Goal: Task Accomplishment & Management: Manage account settings

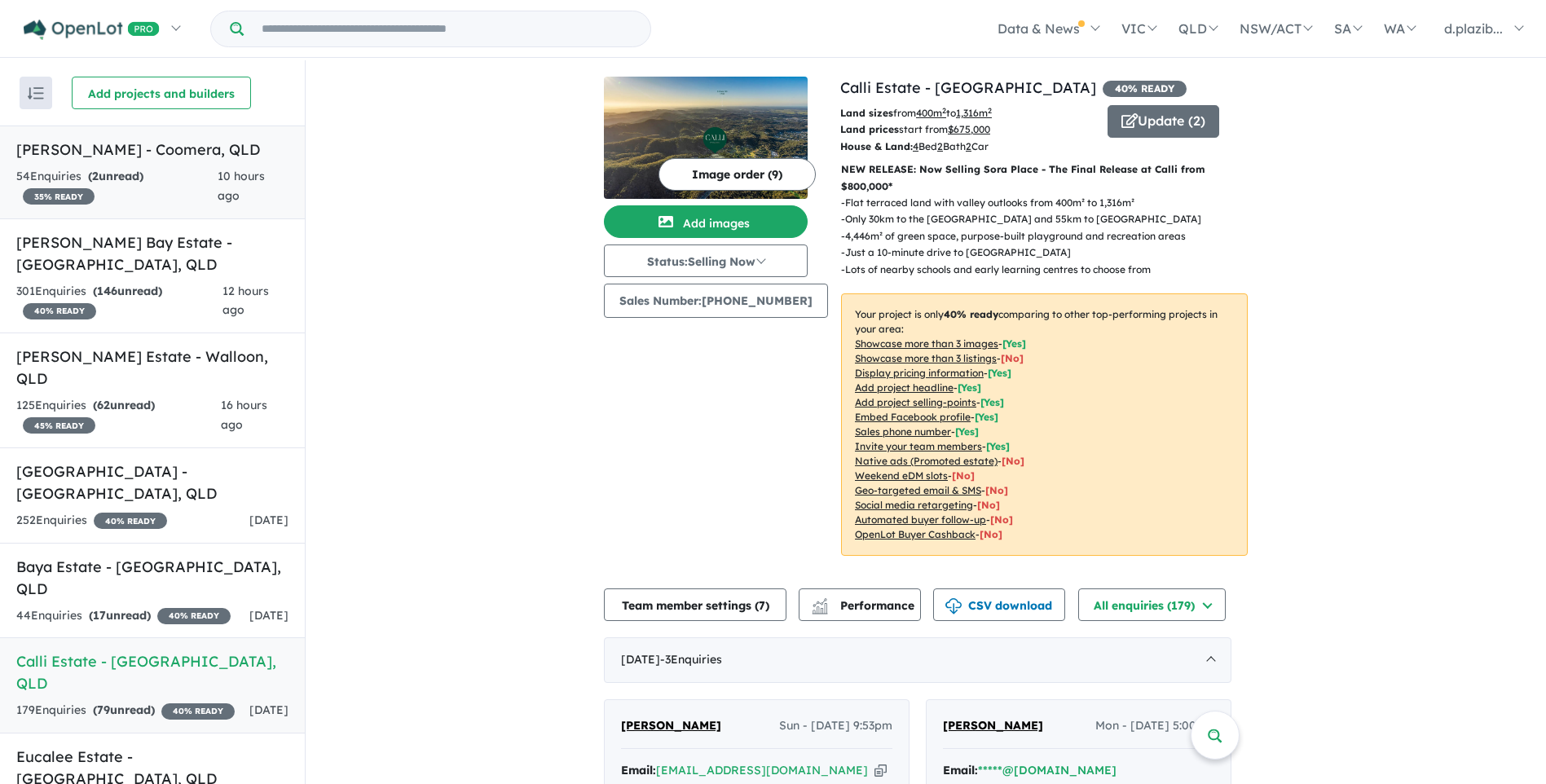
click at [177, 173] on div "54 Enquir ies ( 2 unread) 35 % READY" at bounding box center [117, 186] width 201 height 39
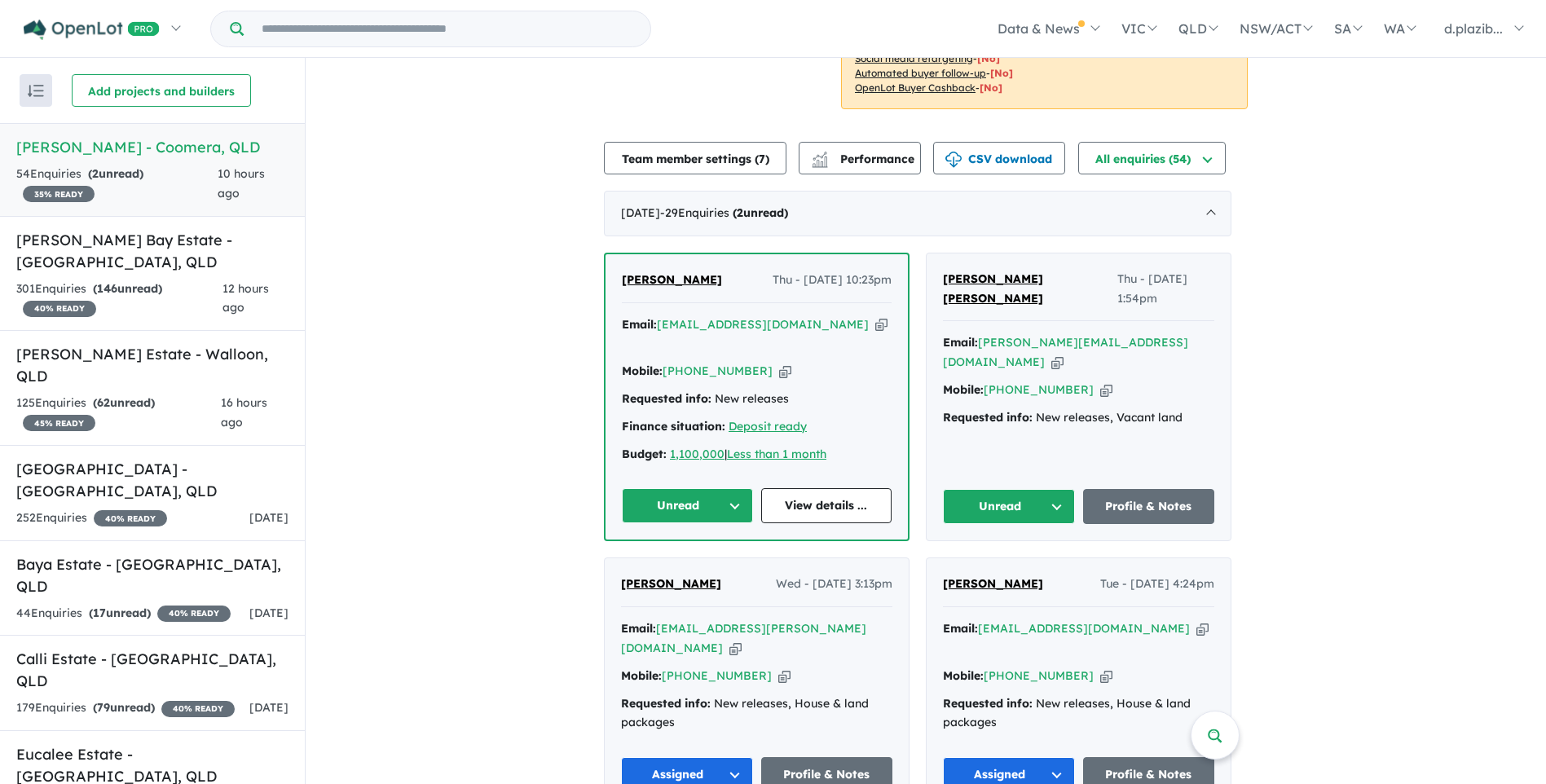
scroll to position [232, 0]
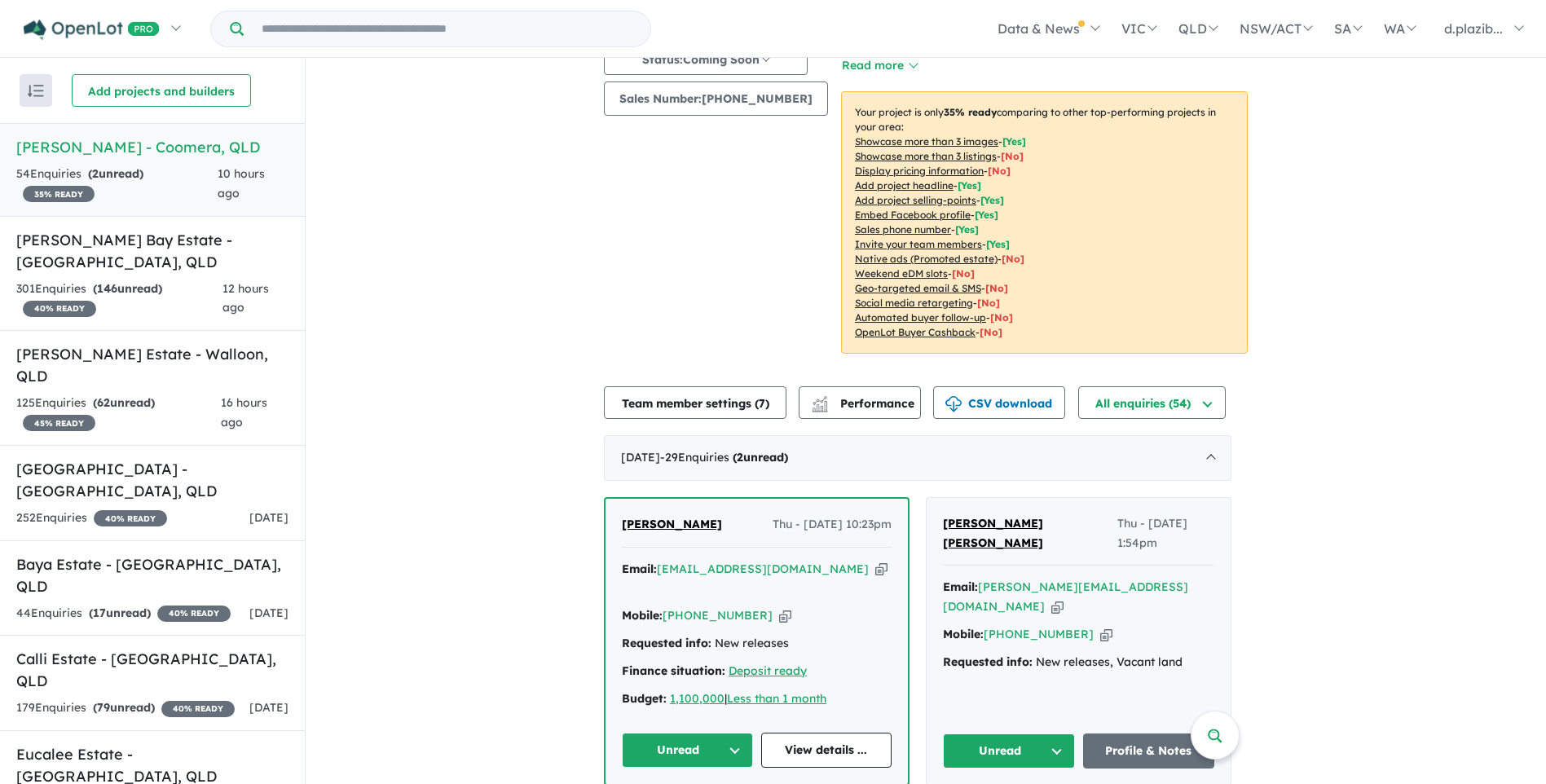
drag, startPoint x: 786, startPoint y: 559, endPoint x: 437, endPoint y: 495, distance: 354.8
click at [876, 561] on icon "button" at bounding box center [881, 569] width 13 height 17
click at [779, 607] on icon "button" at bounding box center [785, 615] width 13 height 17
click at [710, 733] on button "Unread" at bounding box center [687, 750] width 131 height 35
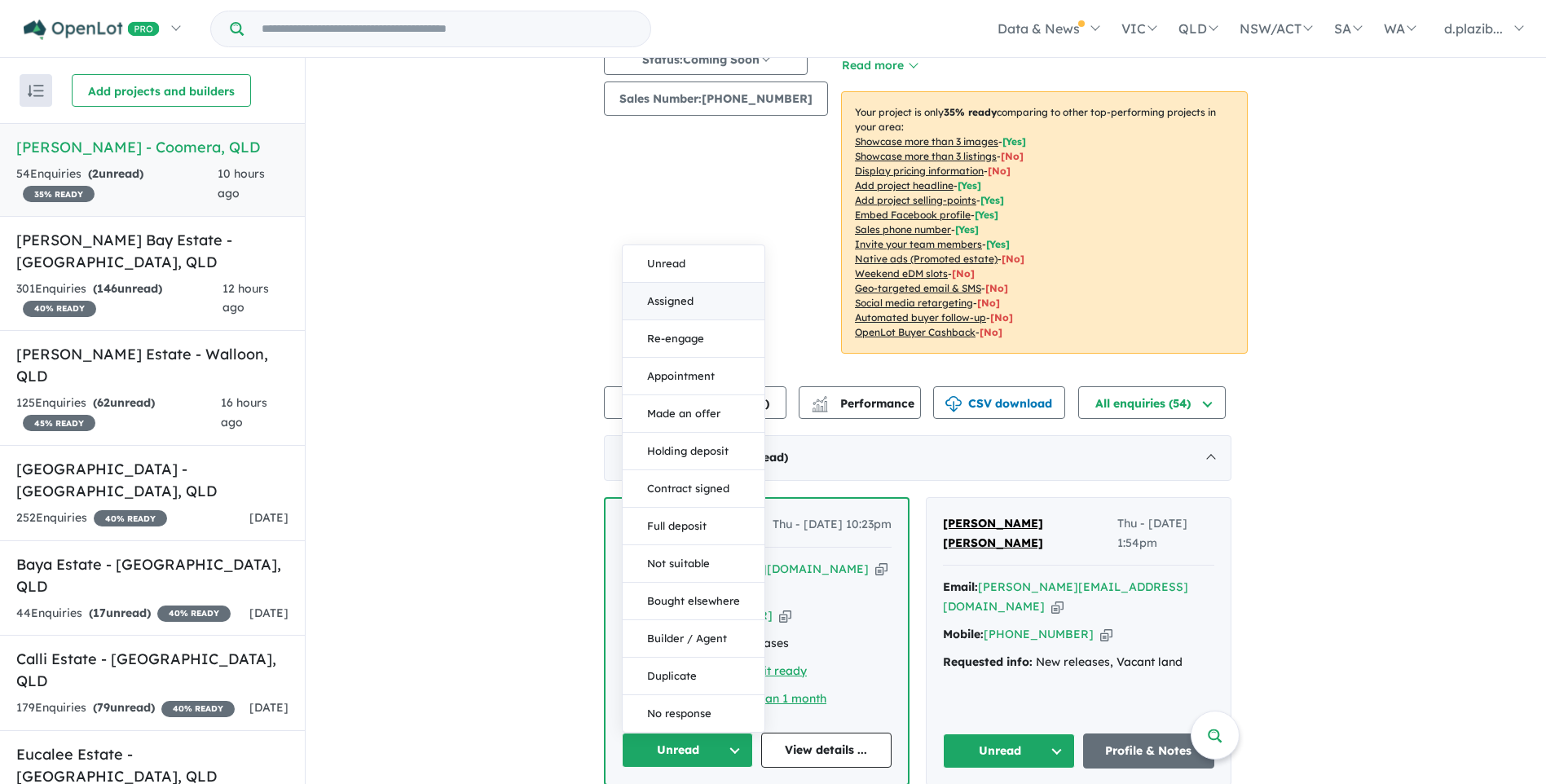
click at [674, 283] on button "Assigned" at bounding box center [693, 301] width 142 height 38
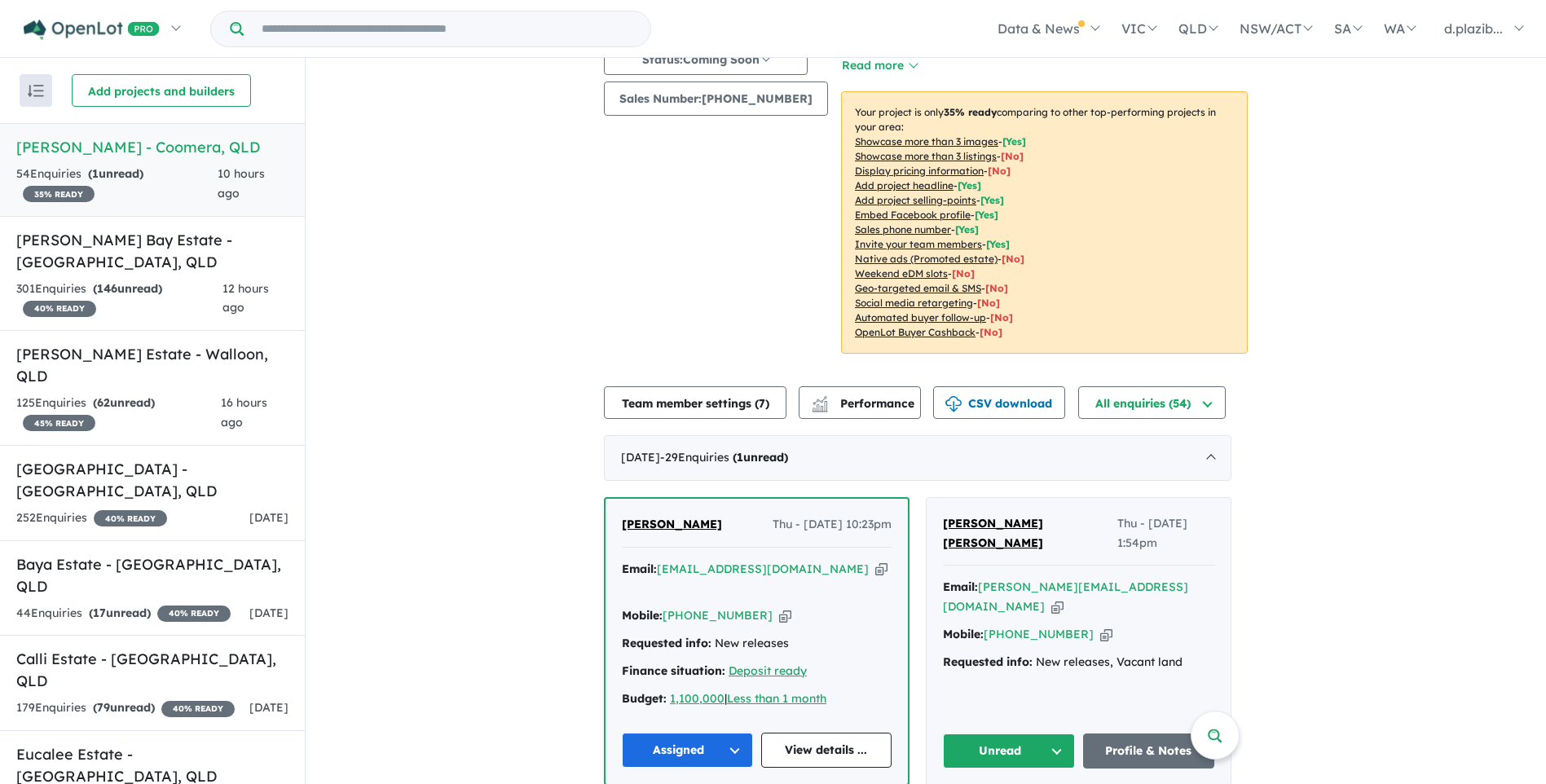
click at [1063, 598] on icon "button" at bounding box center [1057, 607] width 13 height 17
click at [1100, 626] on icon "button" at bounding box center [1106, 635] width 13 height 17
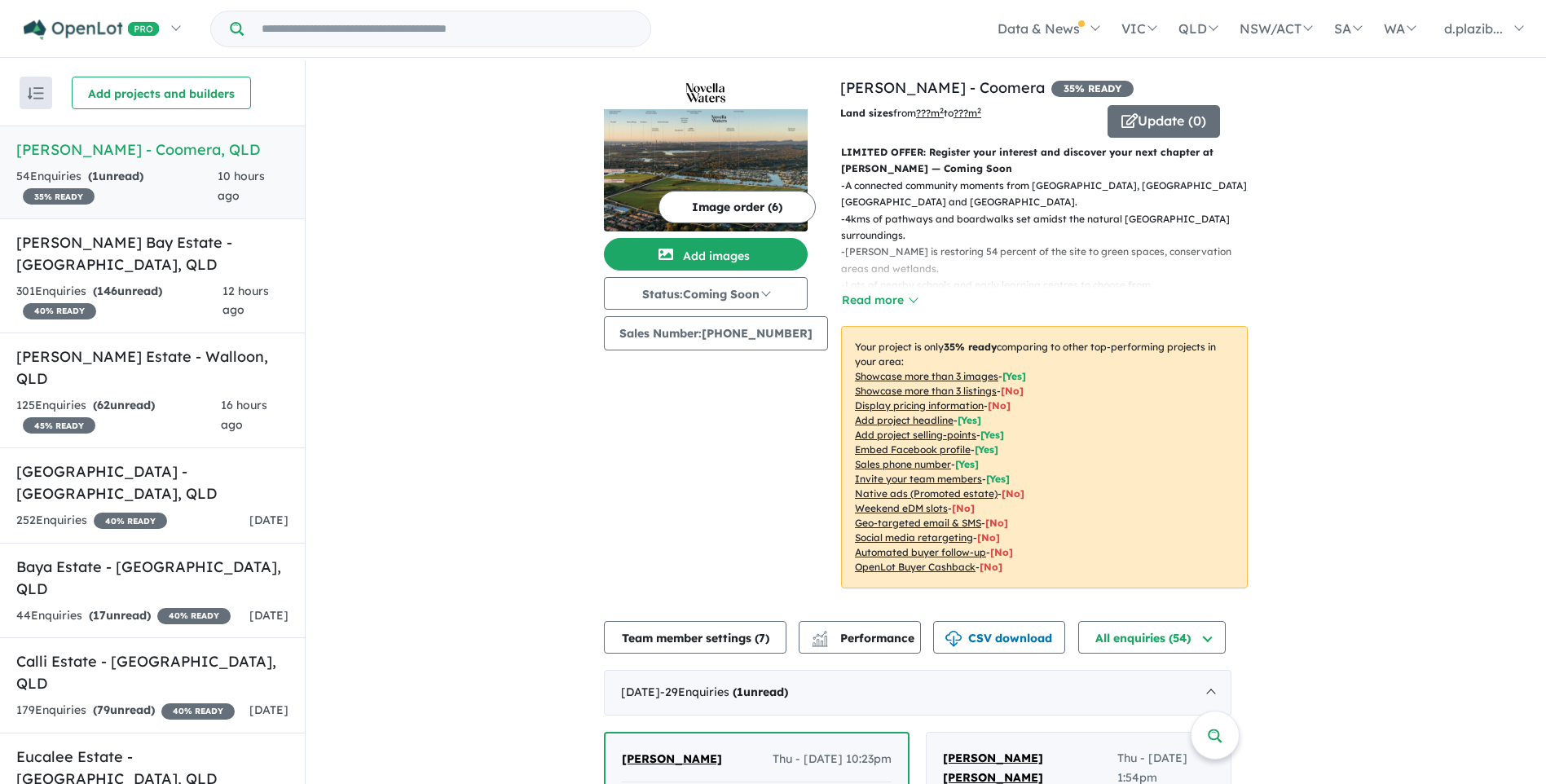
scroll to position [407, 0]
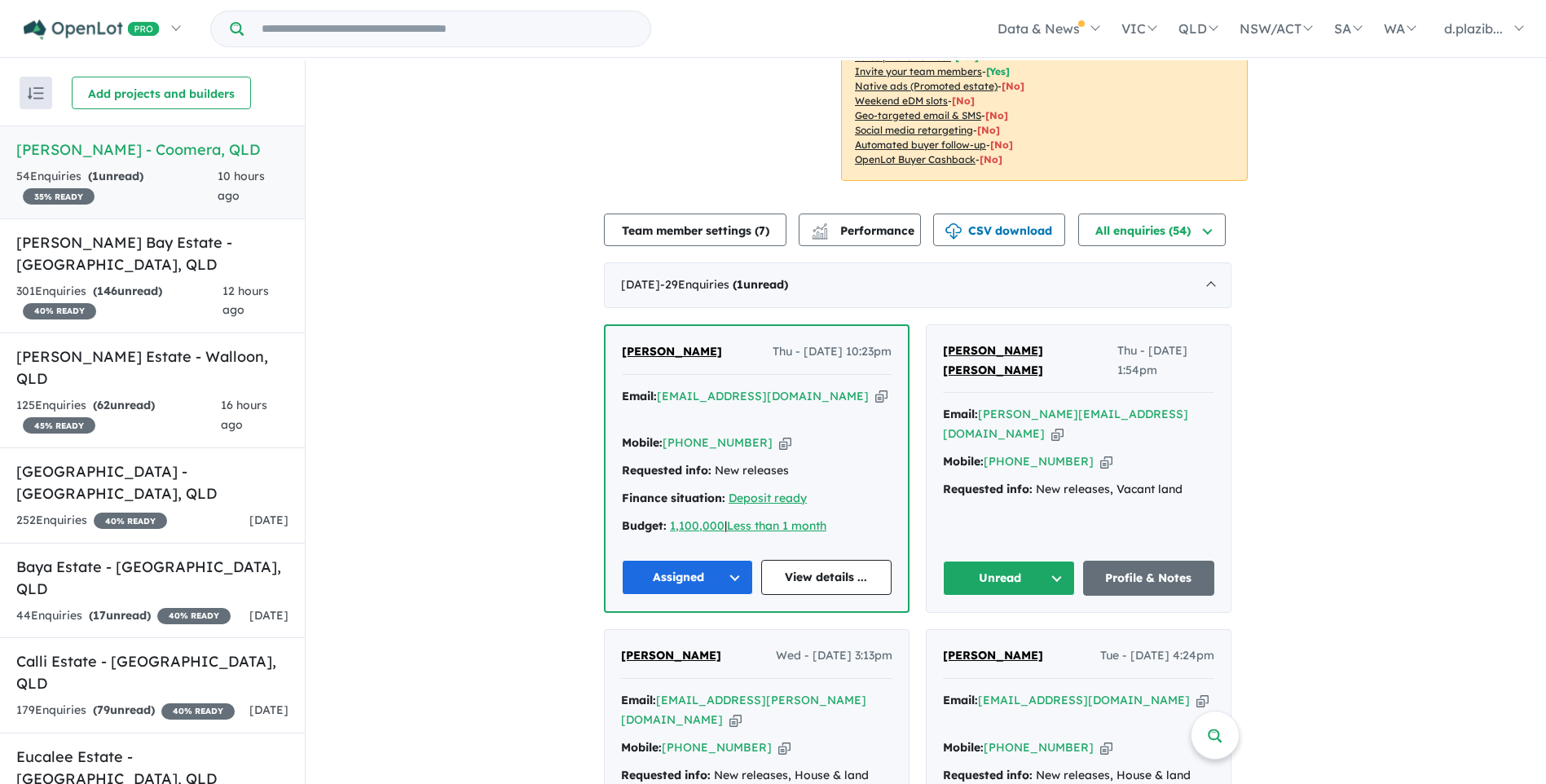
click at [1004, 568] on div "[PERSON_NAME] [PERSON_NAME] Thu - [DATE] 1:54pm Email: [PERSON_NAME][EMAIL_ADDR…" at bounding box center [1079, 469] width 304 height 288
click at [1013, 561] on button "Unread" at bounding box center [1009, 578] width 132 height 35
click at [1002, 636] on button "Assigned" at bounding box center [1014, 654] width 142 height 38
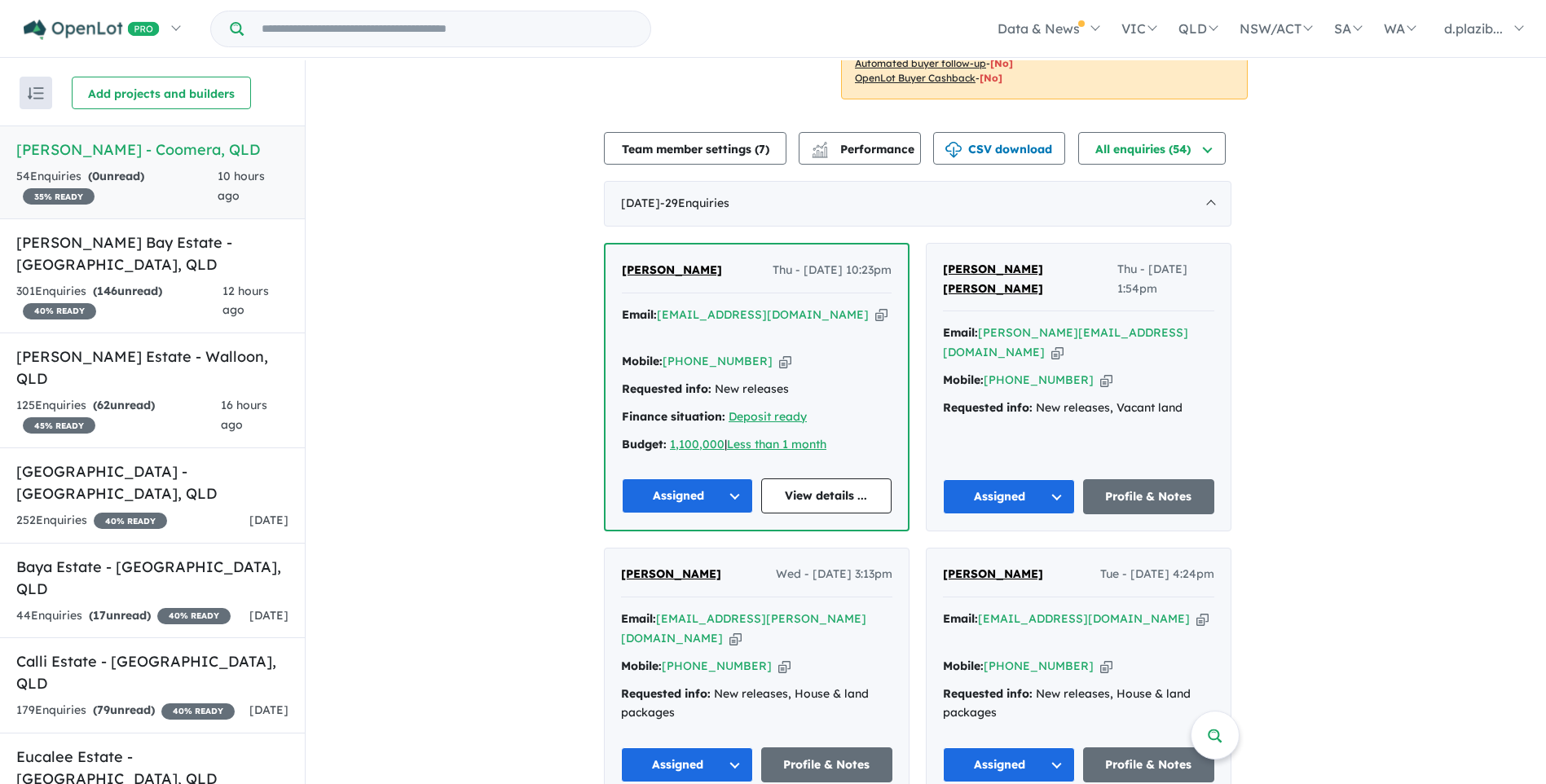
scroll to position [897, 0]
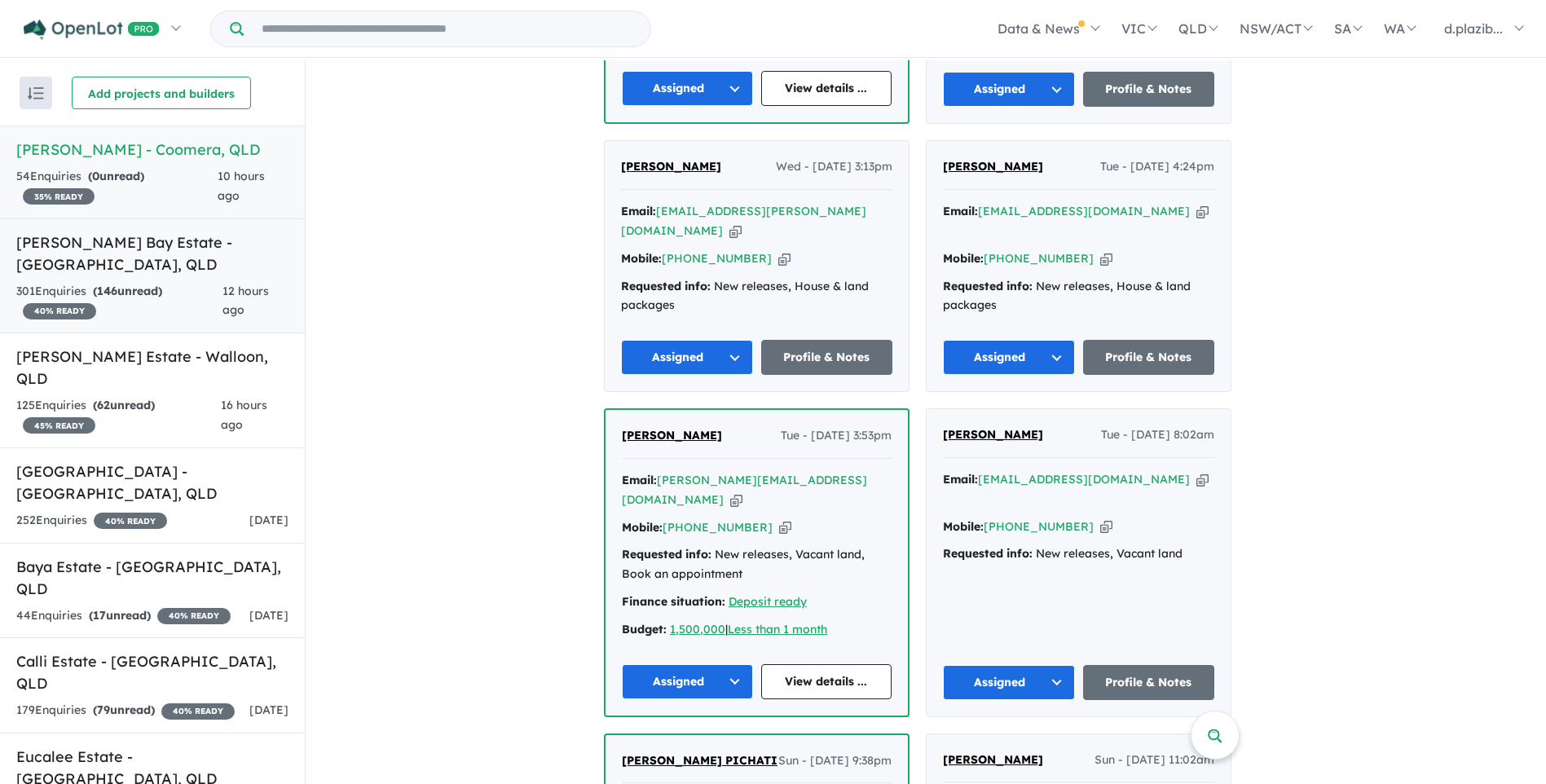
click at [195, 253] on h5 "[PERSON_NAME] Bay Estate - [GEOGRAPHIC_DATA] , [GEOGRAPHIC_DATA]" at bounding box center [152, 253] width 273 height 44
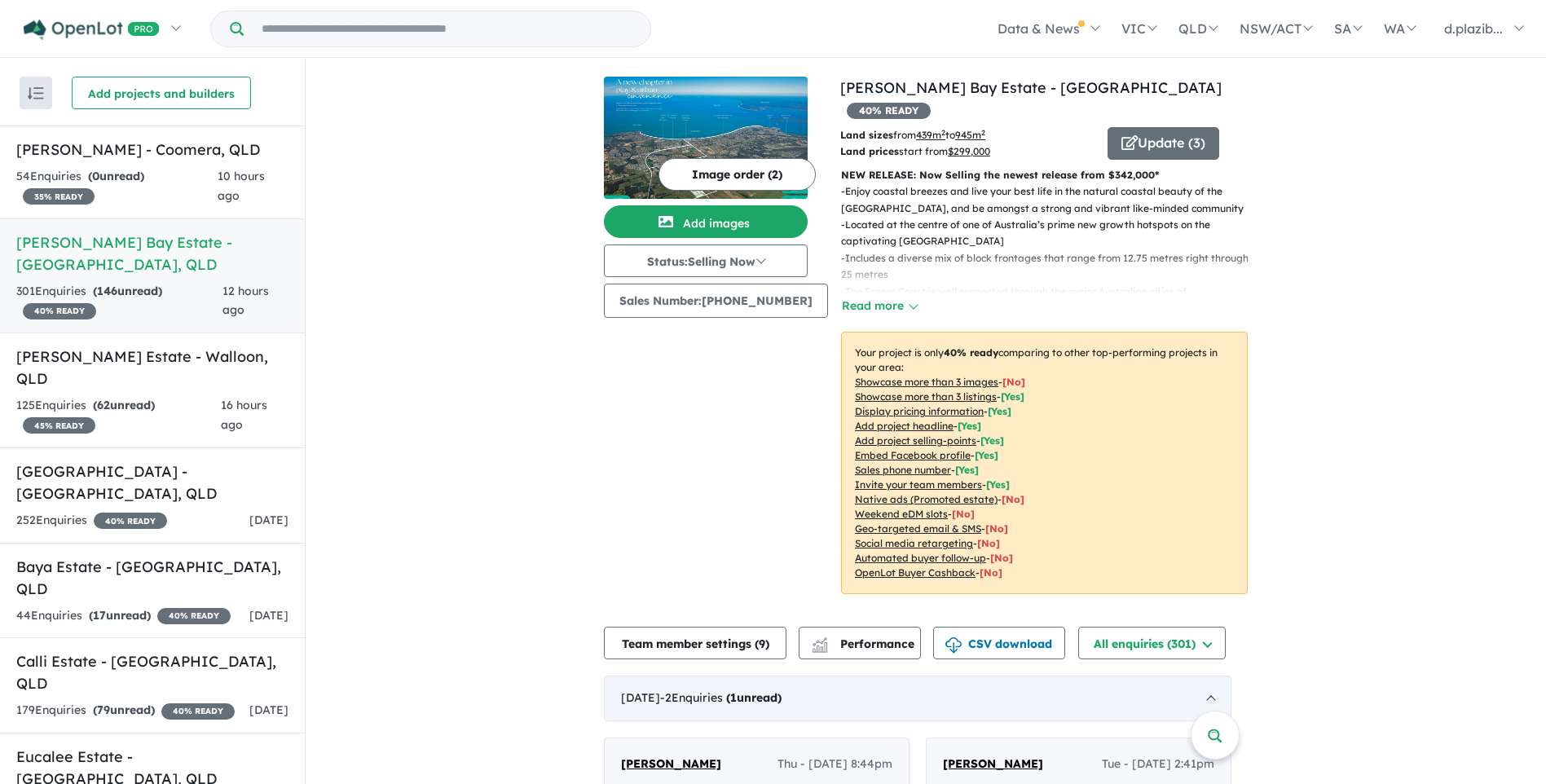
scroll to position [407, 0]
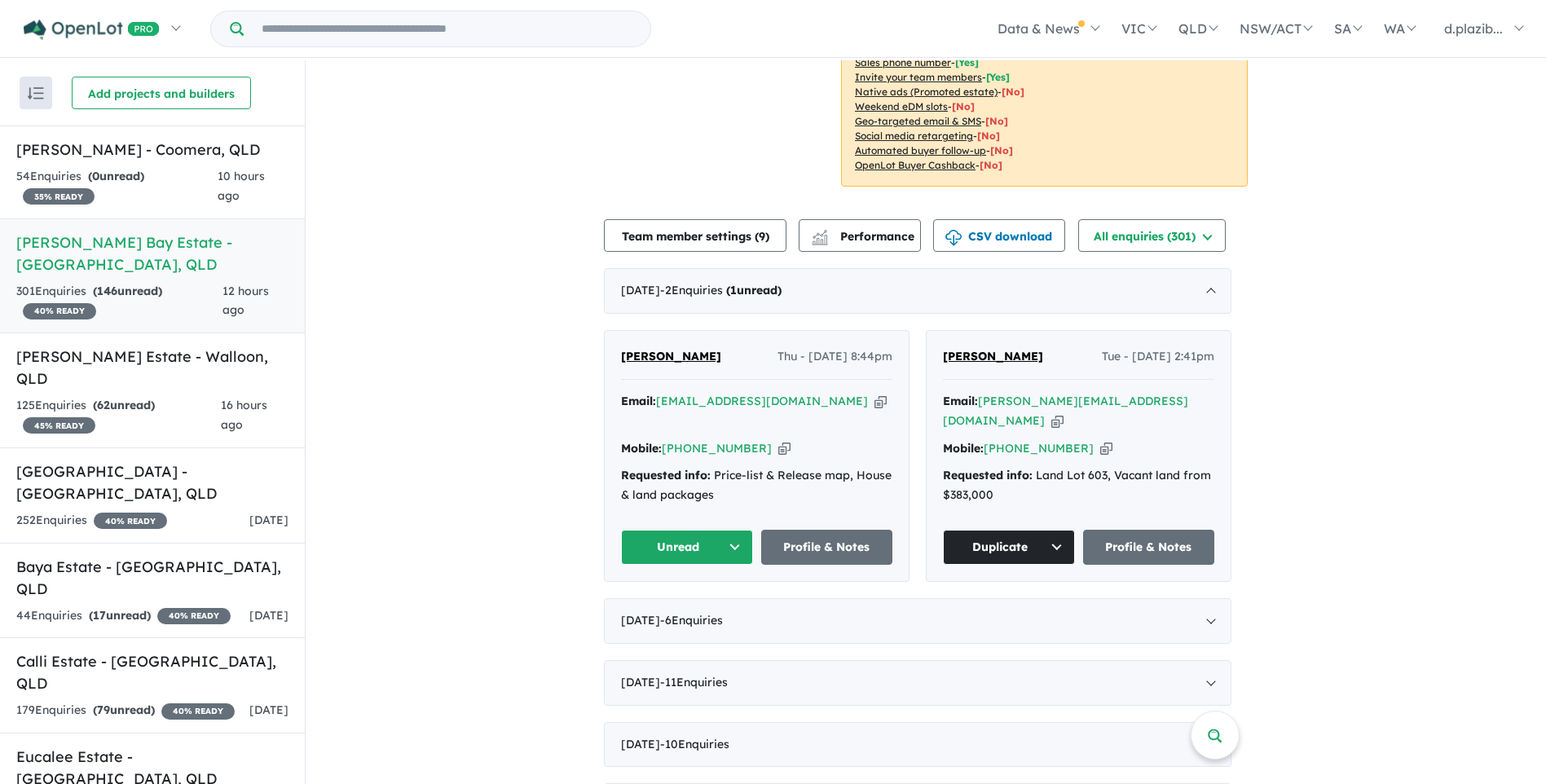
click at [875, 393] on icon "button" at bounding box center [880, 402] width 13 height 17
click at [778, 440] on icon "button" at bounding box center [784, 449] width 13 height 17
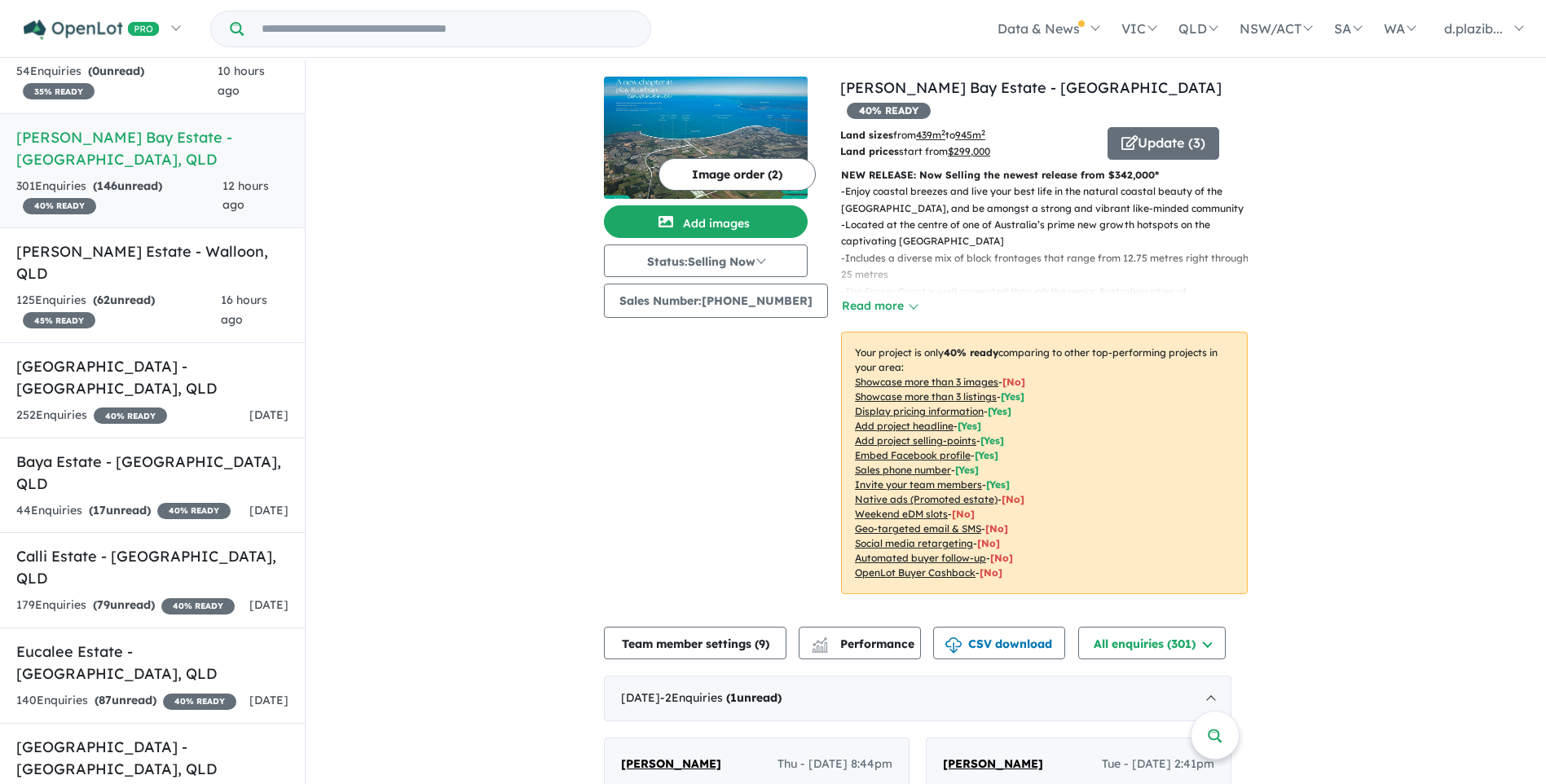
scroll to position [326, 0]
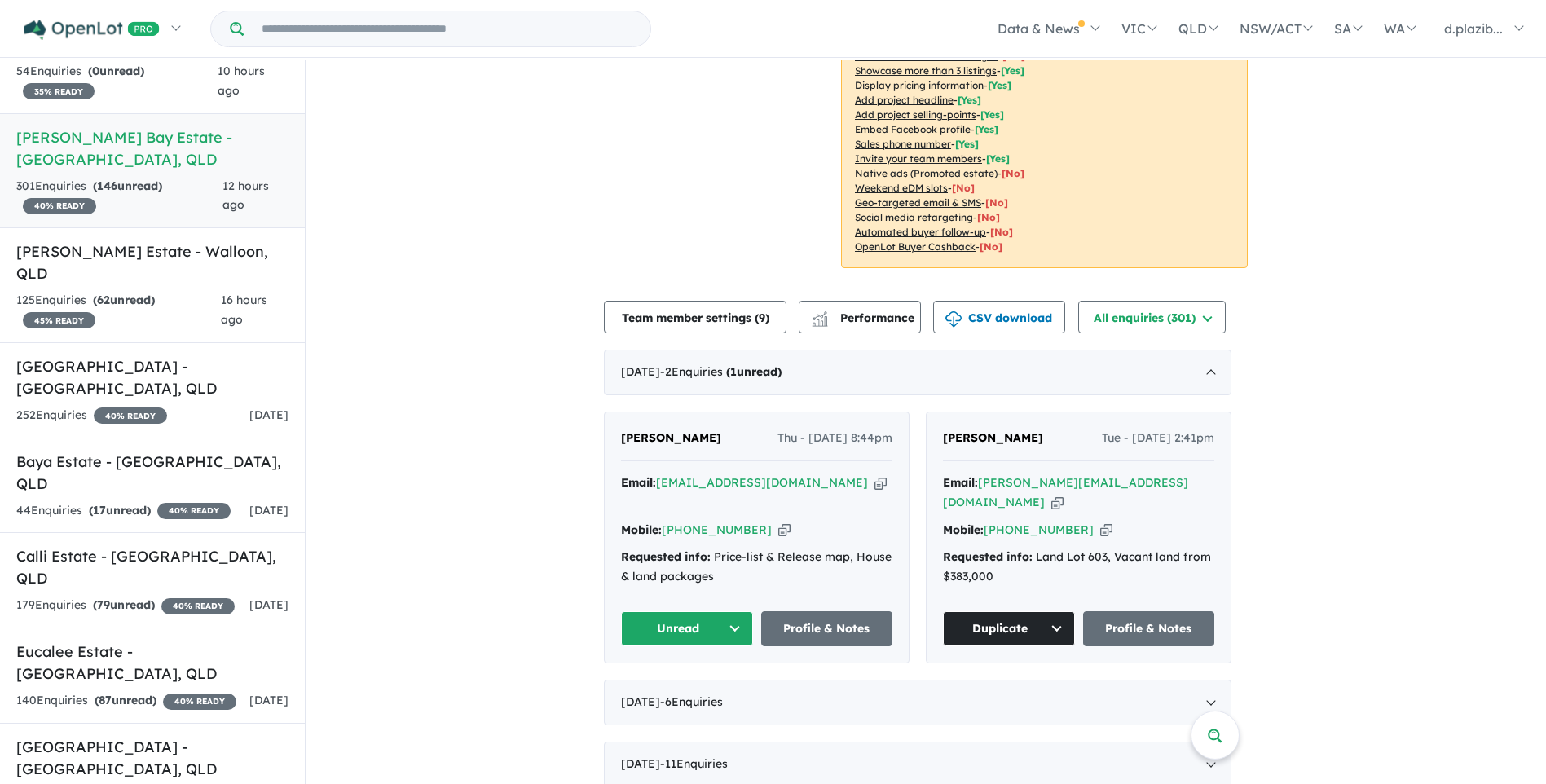
click at [696, 611] on button "Unread" at bounding box center [687, 628] width 132 height 35
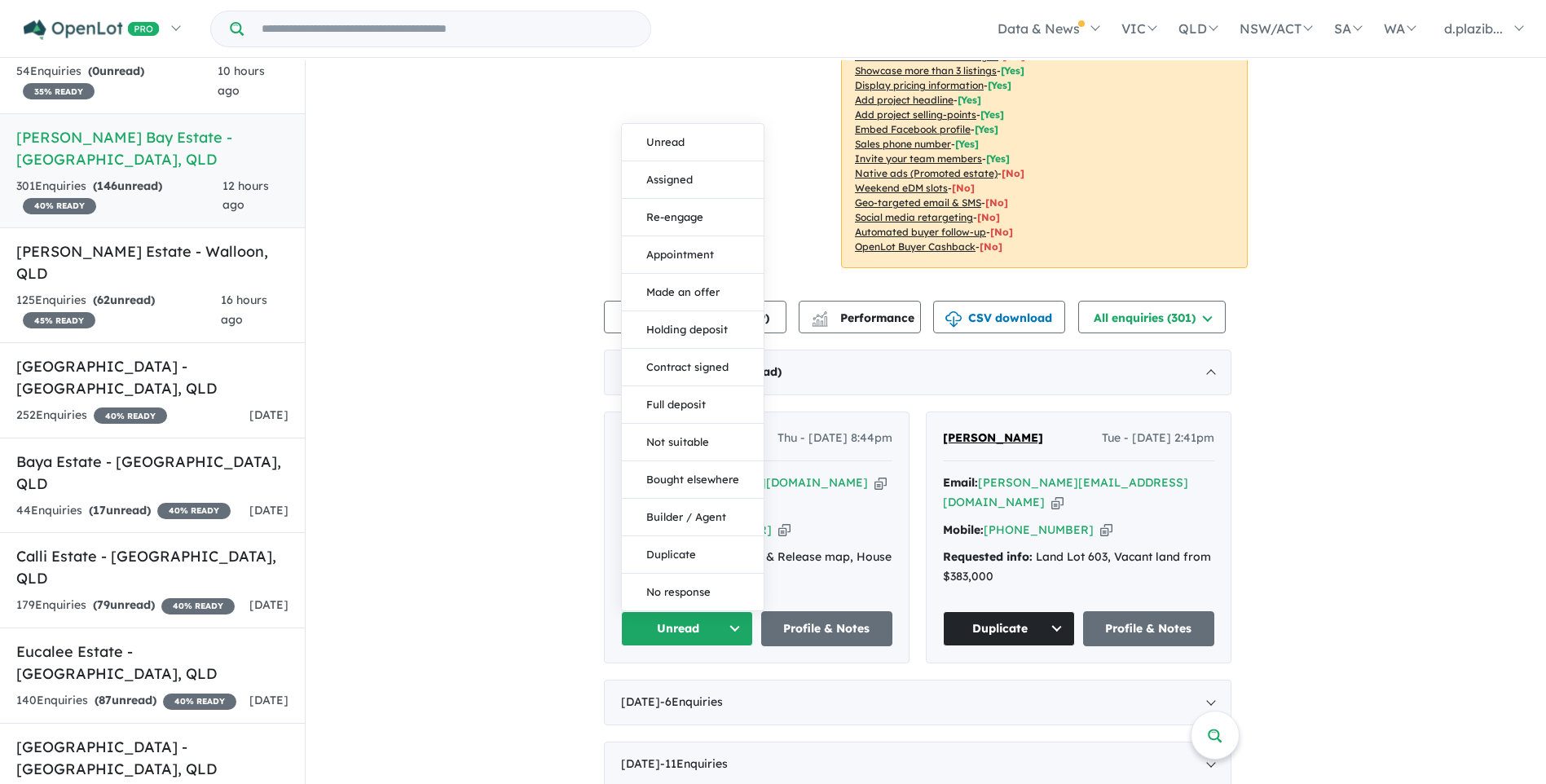
drag, startPoint x: 687, startPoint y: 135, endPoint x: 665, endPoint y: 146, distance: 24.6
click at [688, 162] on button "Assigned" at bounding box center [692, 180] width 142 height 38
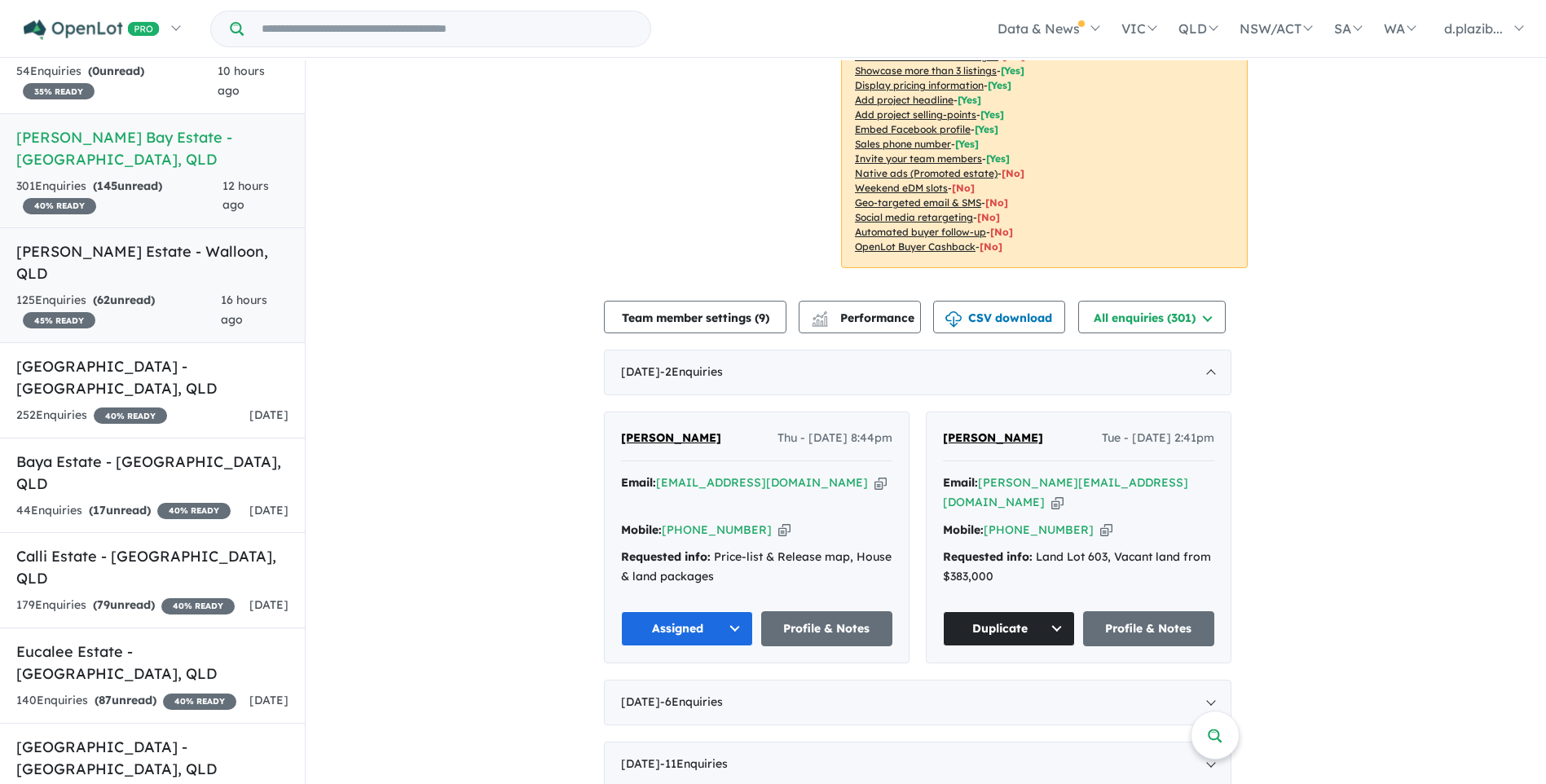
click at [201, 291] on div "125 Enquir ies ( 62 unread) 45 % READY" at bounding box center [118, 310] width 204 height 39
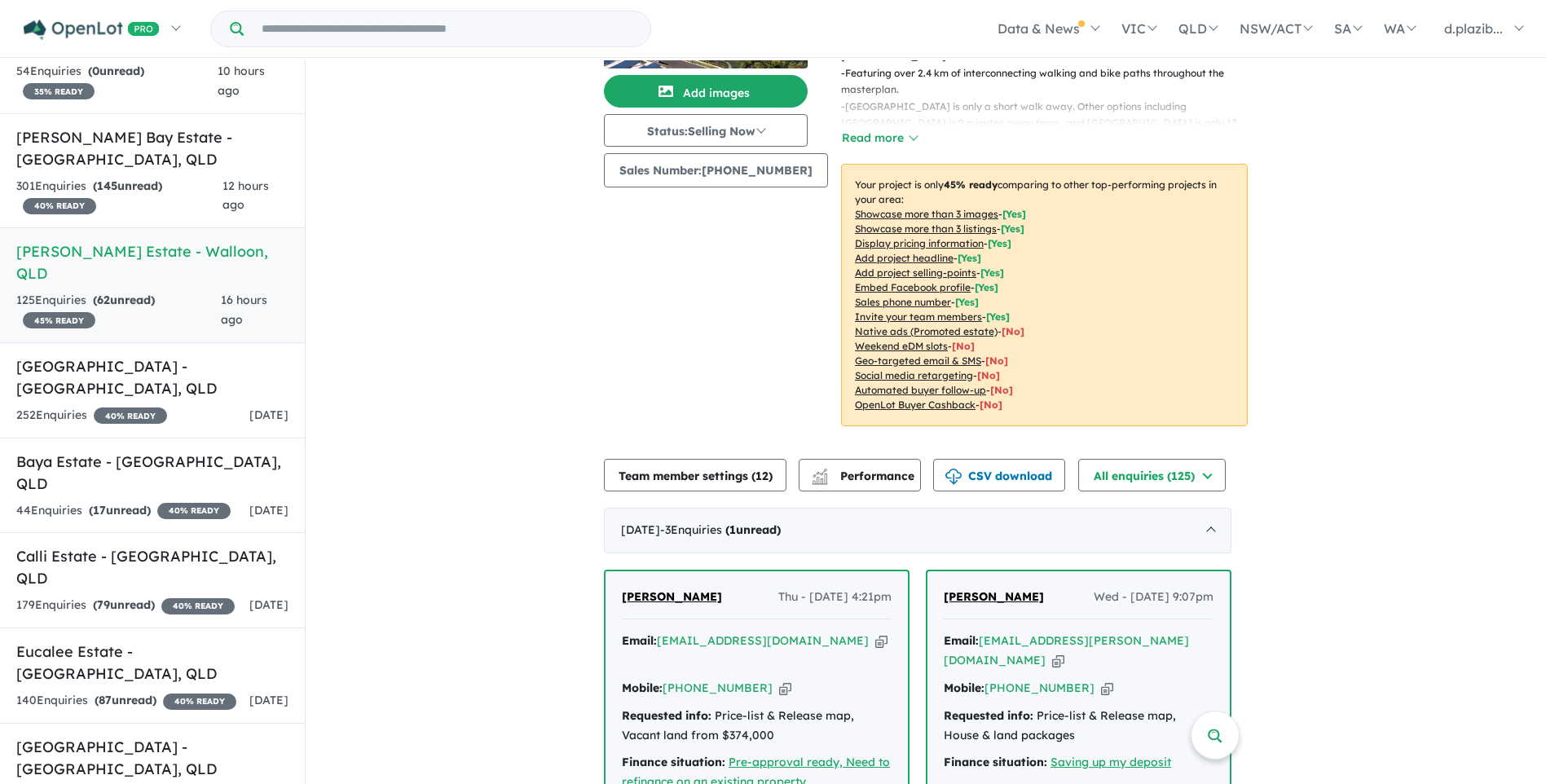
scroll to position [407, 0]
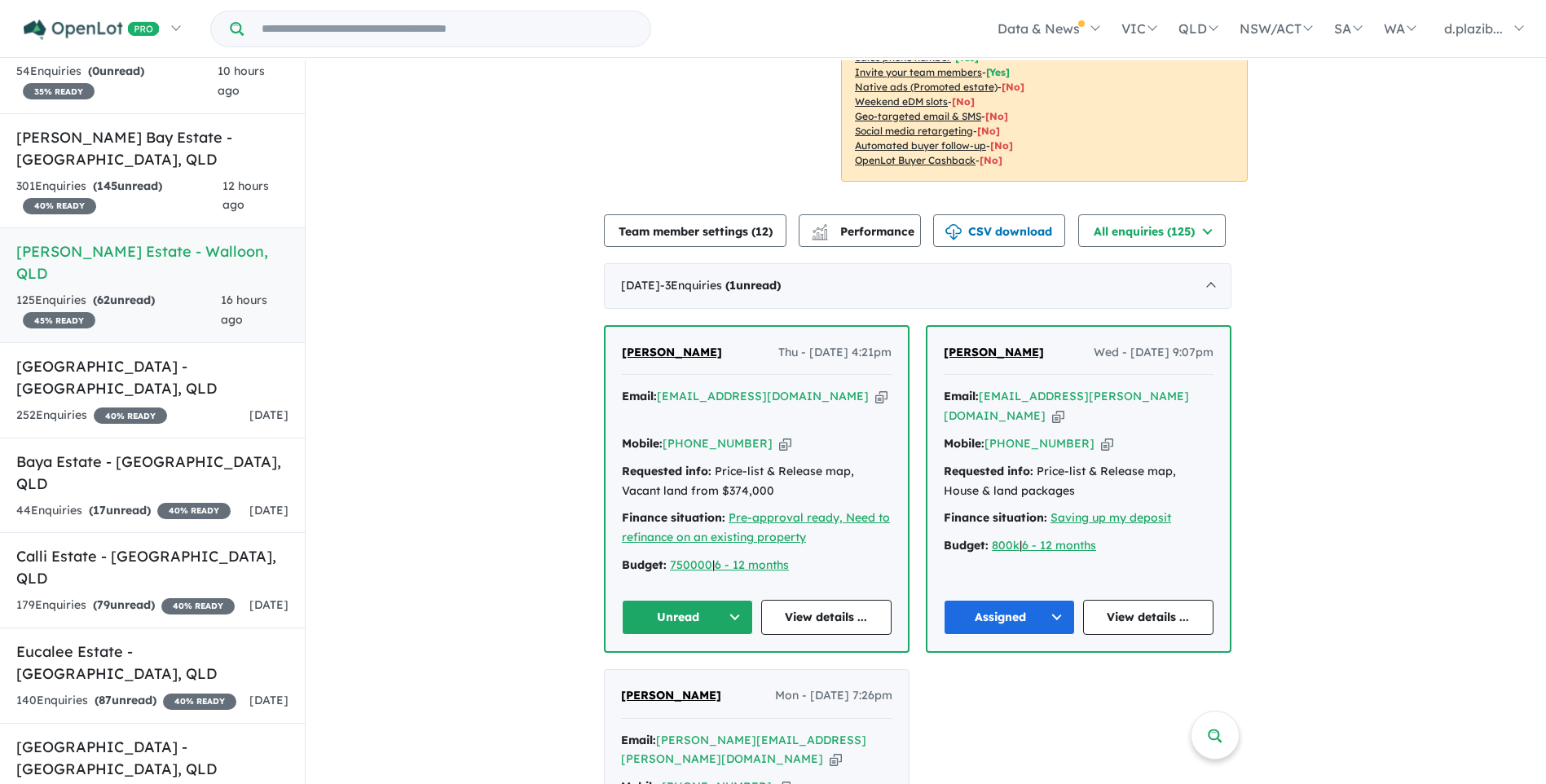
click at [876, 400] on icon "button" at bounding box center [881, 397] width 13 height 17
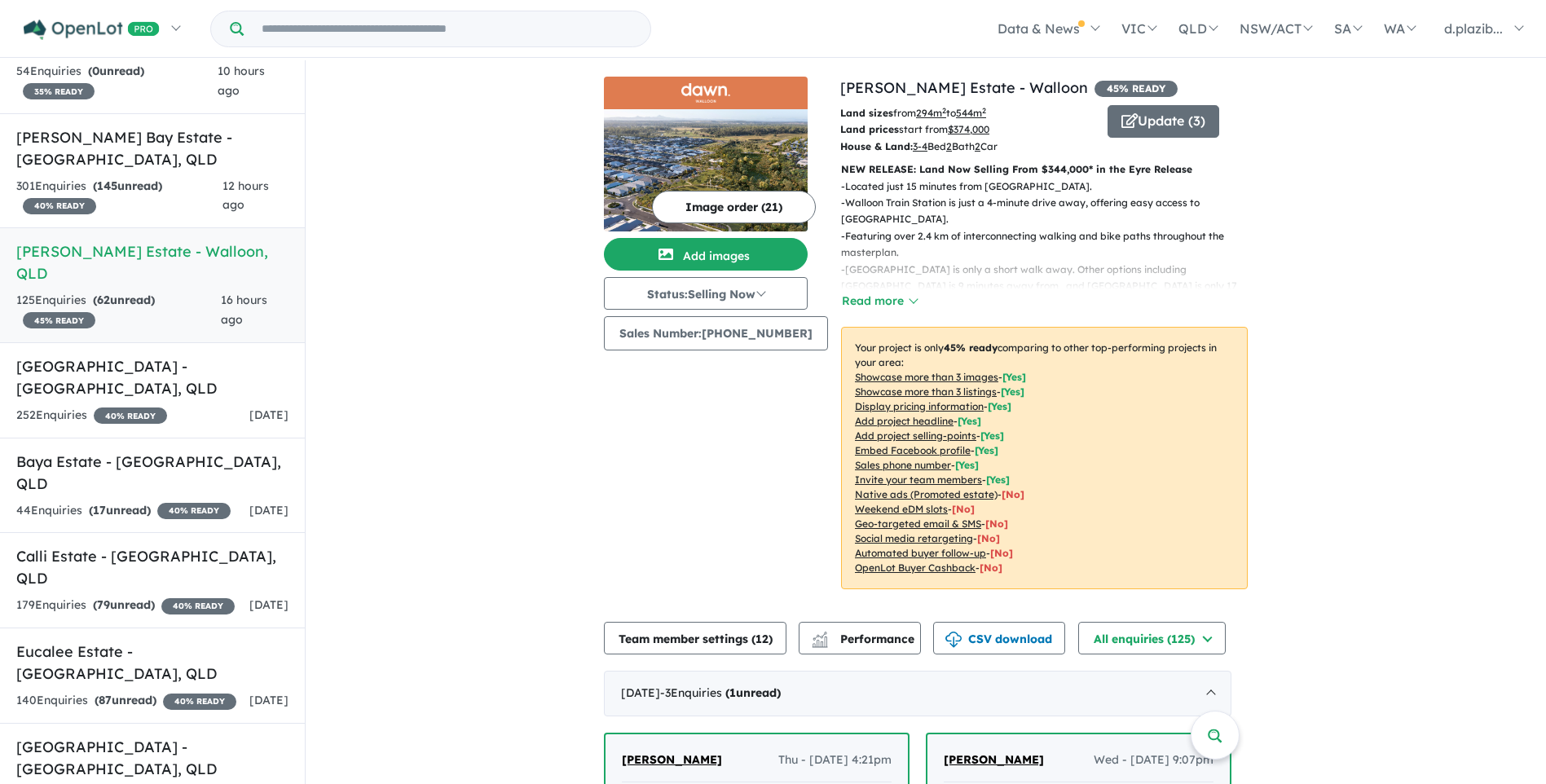
scroll to position [326, 0]
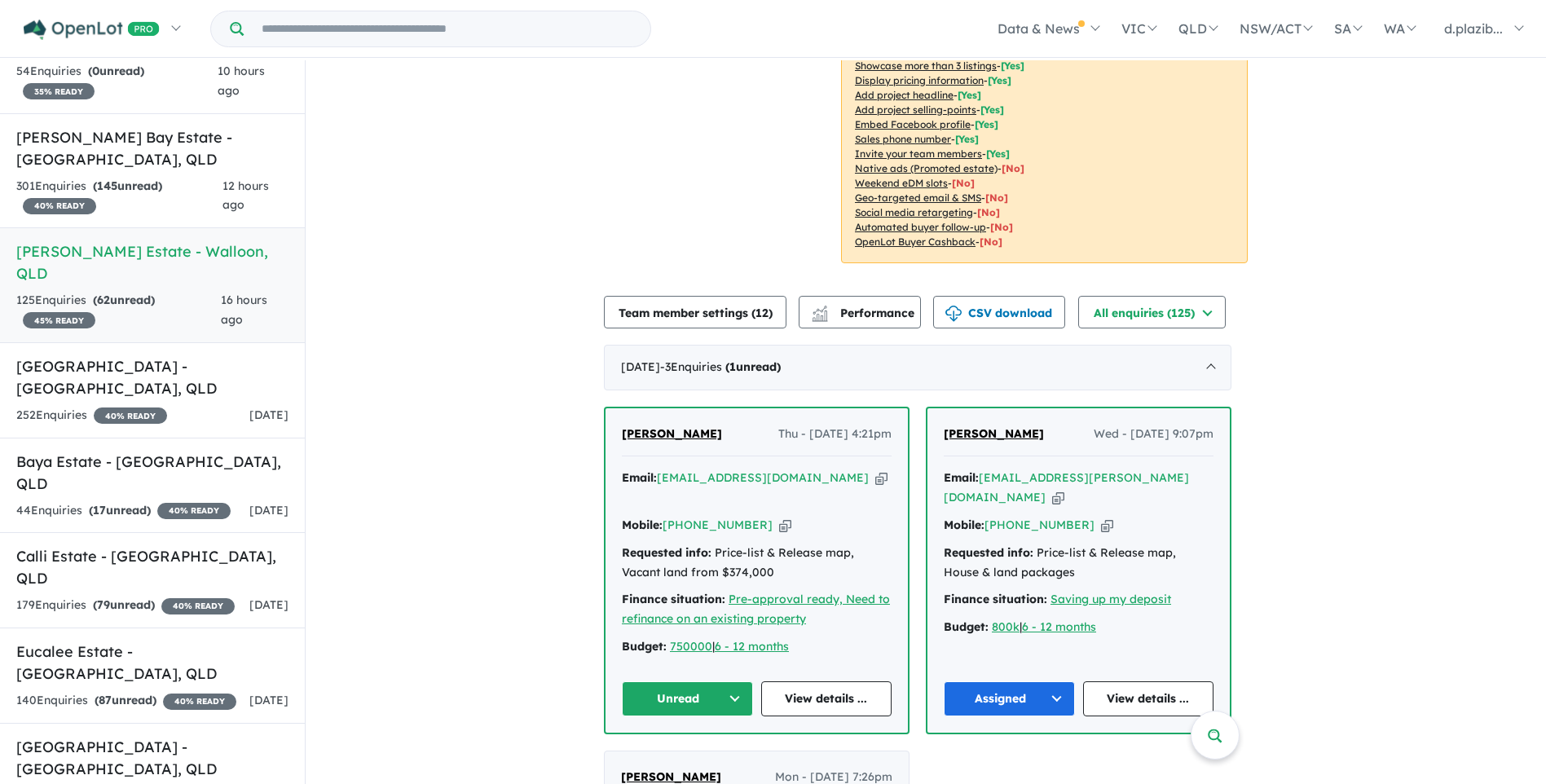
click at [716, 681] on button "Unread" at bounding box center [687, 698] width 131 height 35
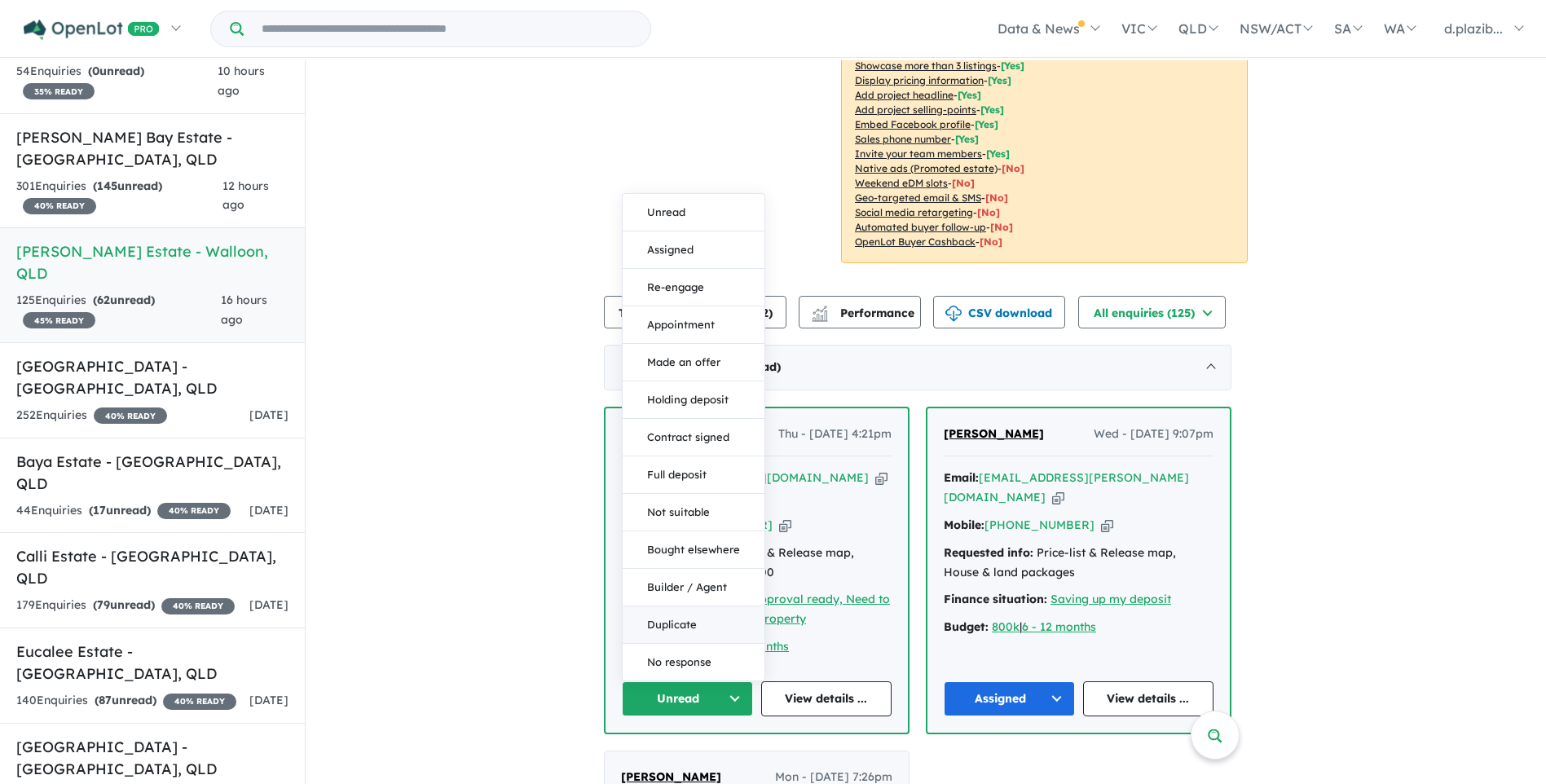
click at [701, 606] on button "Duplicate" at bounding box center [693, 624] width 142 height 38
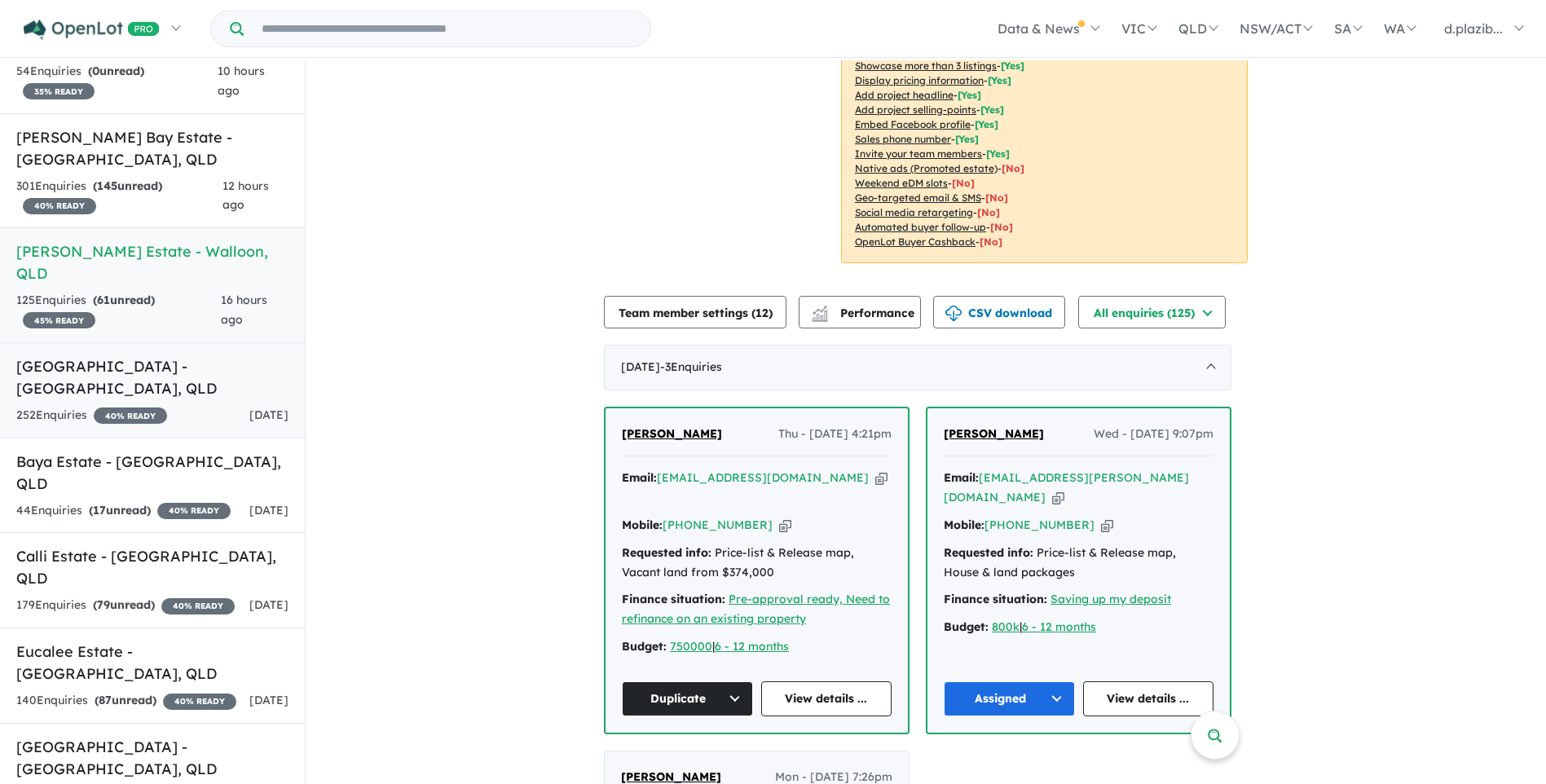
click at [212, 405] on div "252 Enquir ies ( 0 unread) 40 % READY [DATE]" at bounding box center [152, 415] width 273 height 19
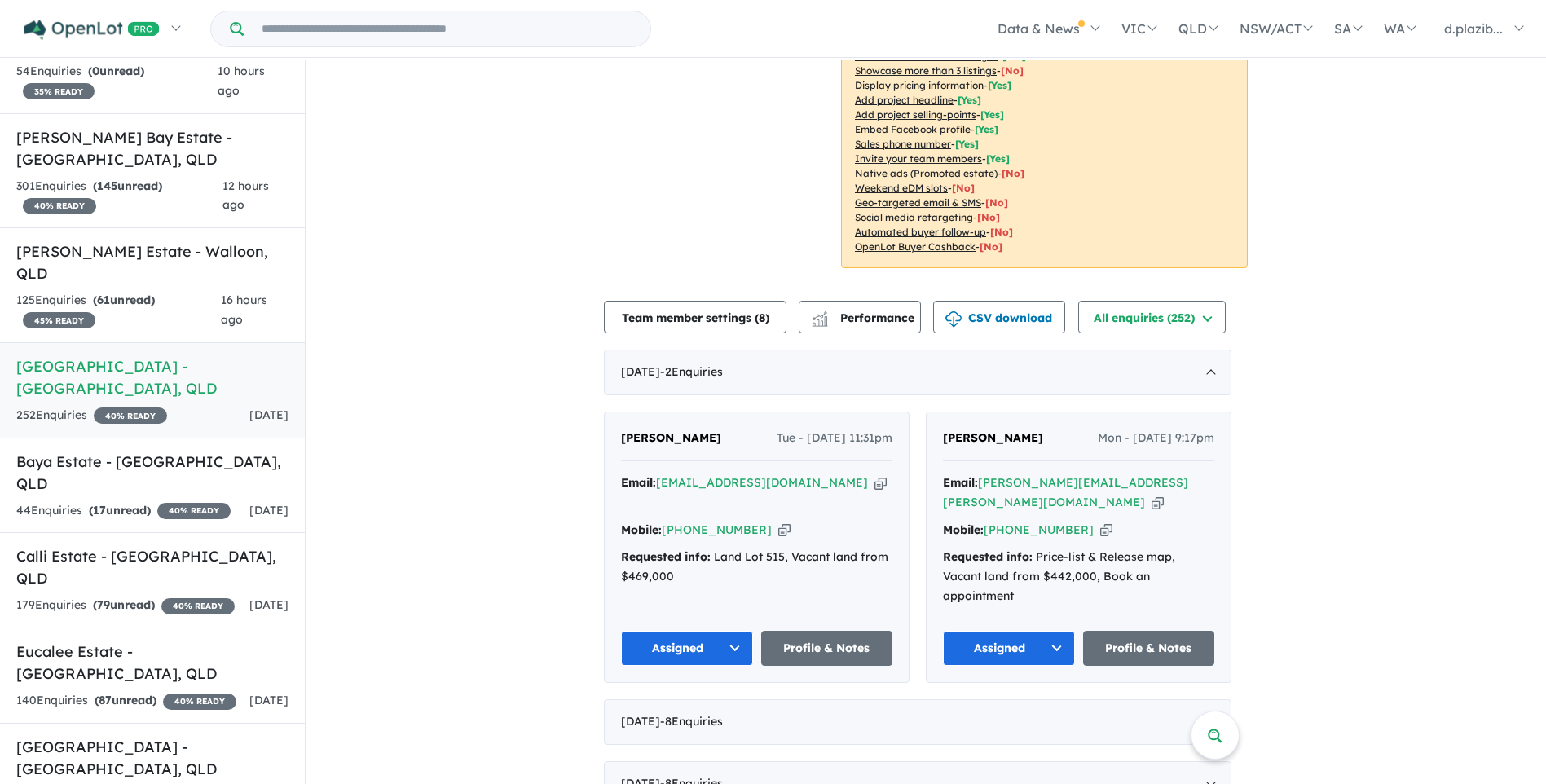
scroll to position [489, 0]
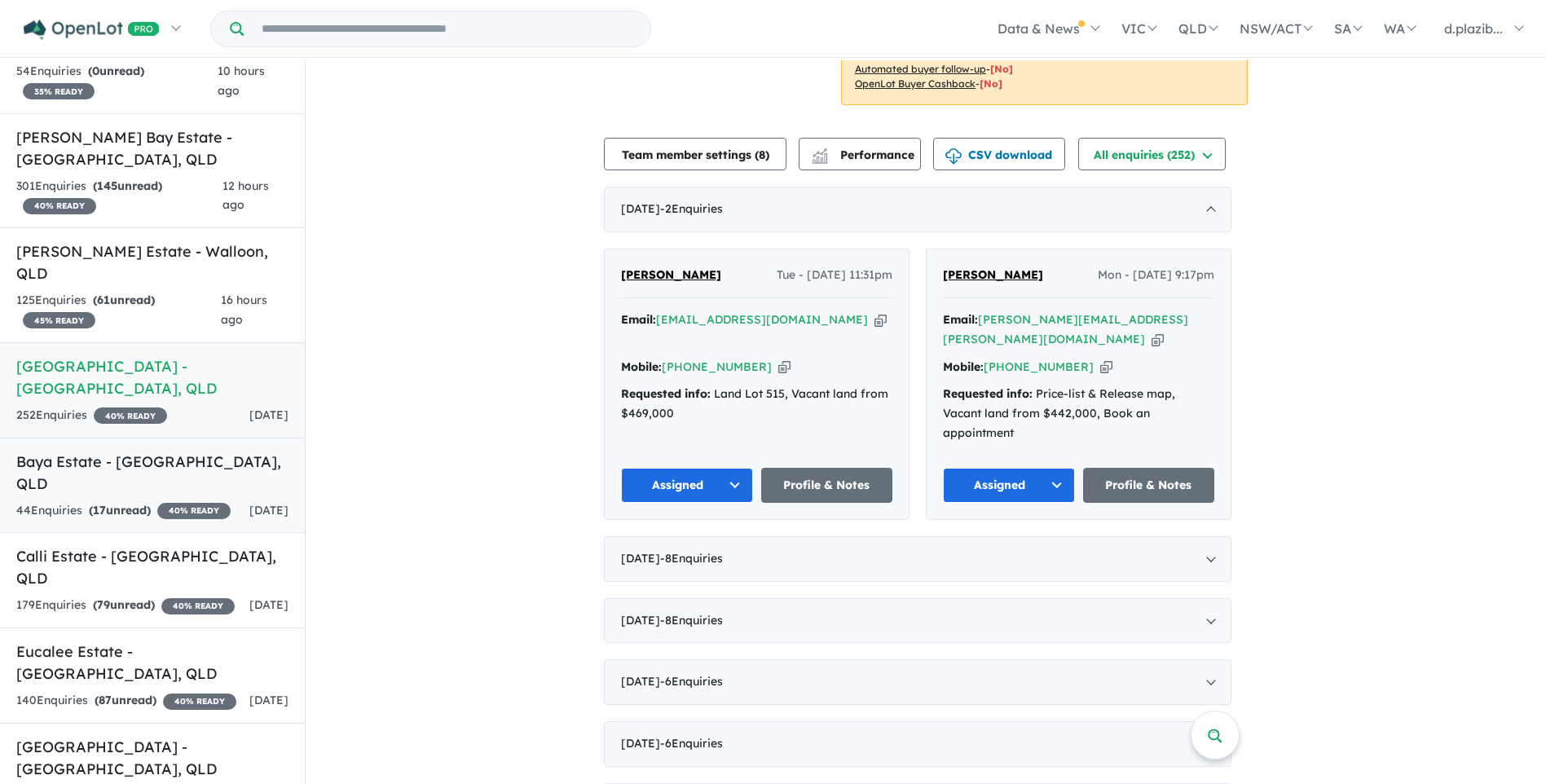
click at [245, 451] on h5 "Baya Estate - [GEOGRAPHIC_DATA] , [GEOGRAPHIC_DATA]" at bounding box center [152, 473] width 273 height 44
